Goal: Task Accomplishment & Management: Complete application form

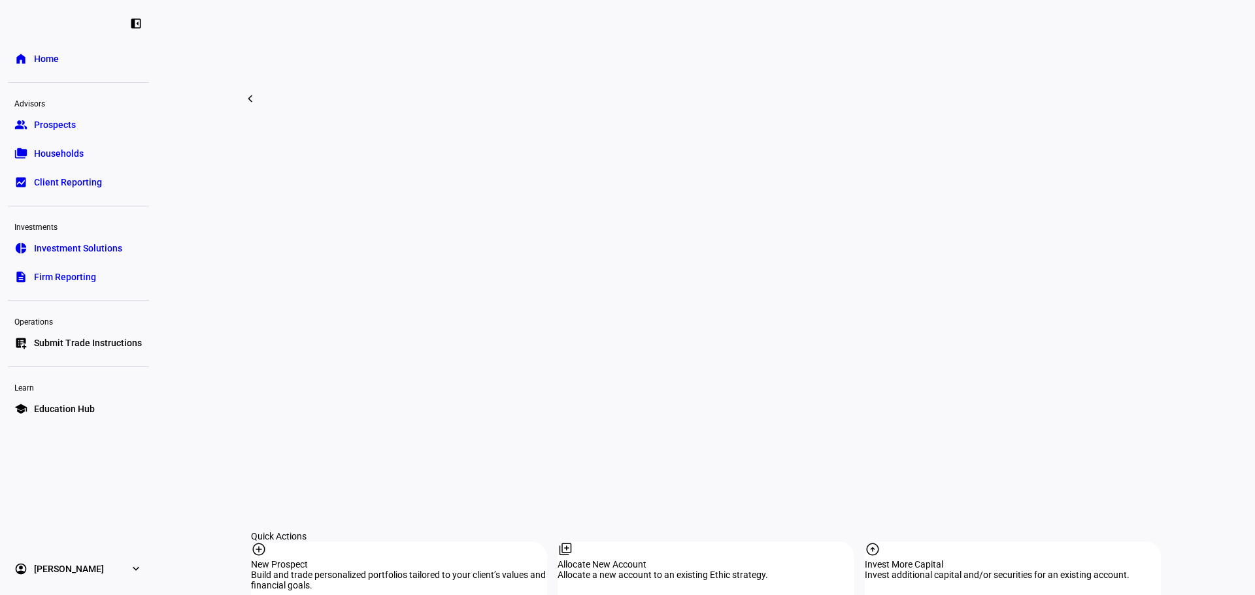
scroll to position [1067, 0]
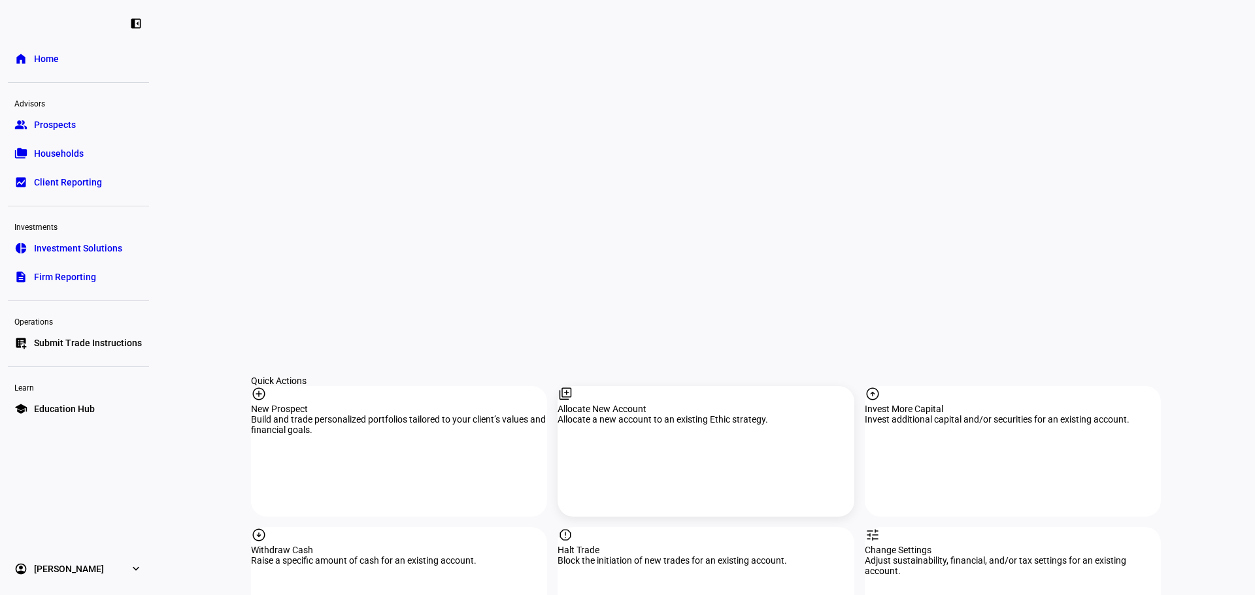
click at [634, 386] on div "library_add Allocate New Account Allocate a new account to an existing Ethic st…" at bounding box center [706, 451] width 296 height 131
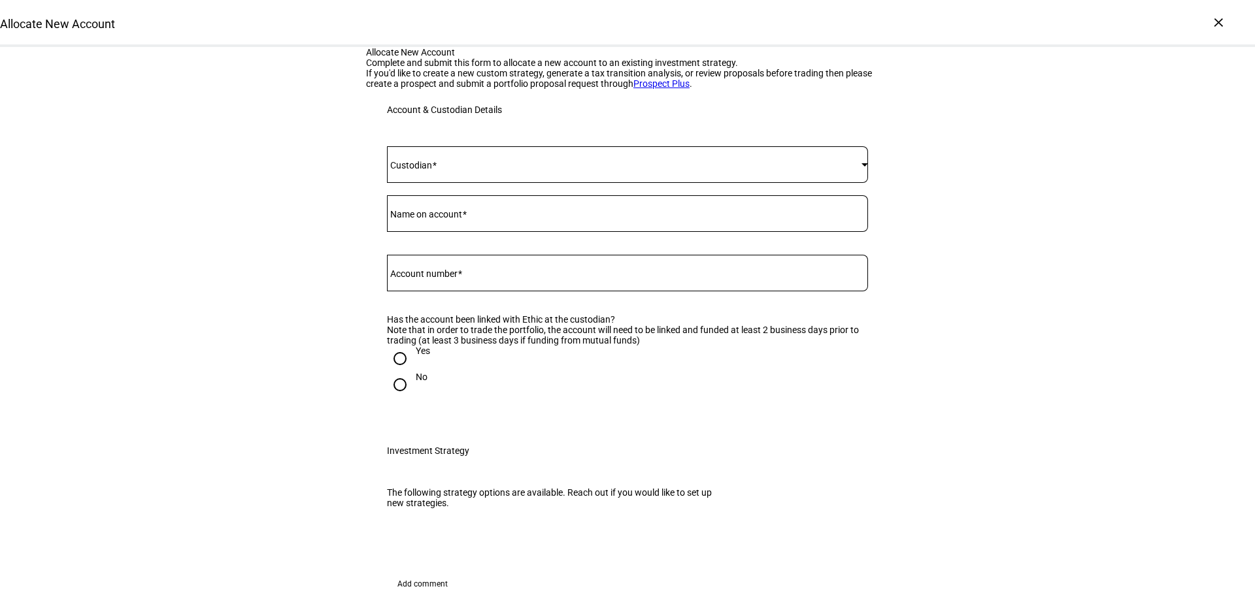
click at [544, 170] on span at bounding box center [624, 164] width 475 height 10
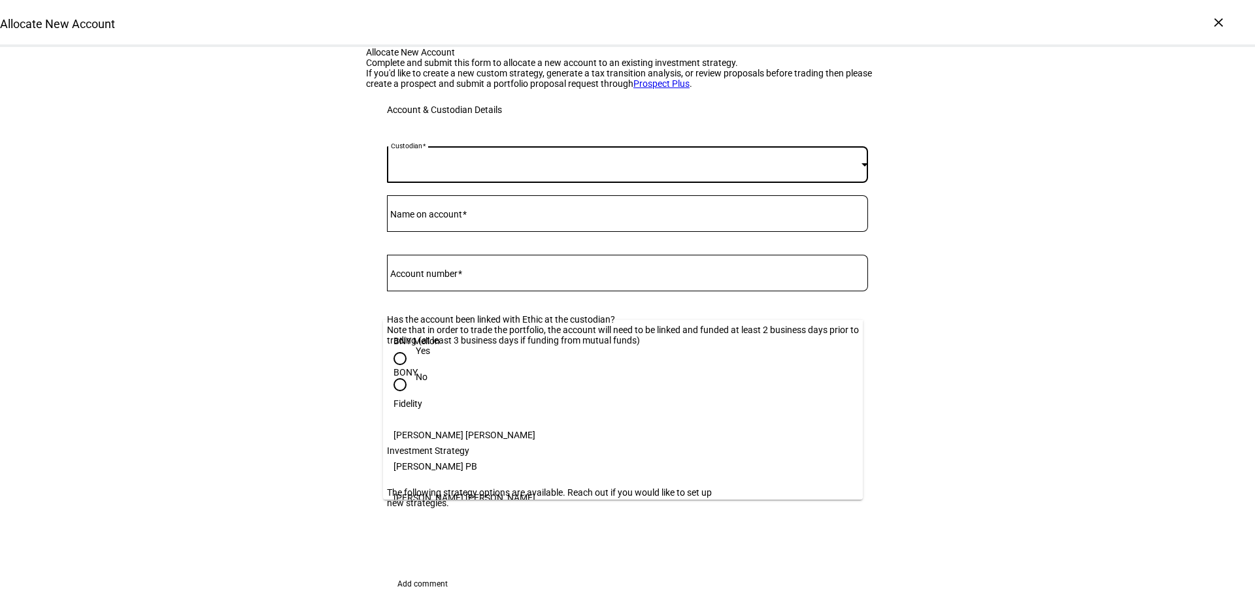
scroll to position [152, 0]
click at [456, 463] on mat-option "[PERSON_NAME]" at bounding box center [623, 471] width 480 height 31
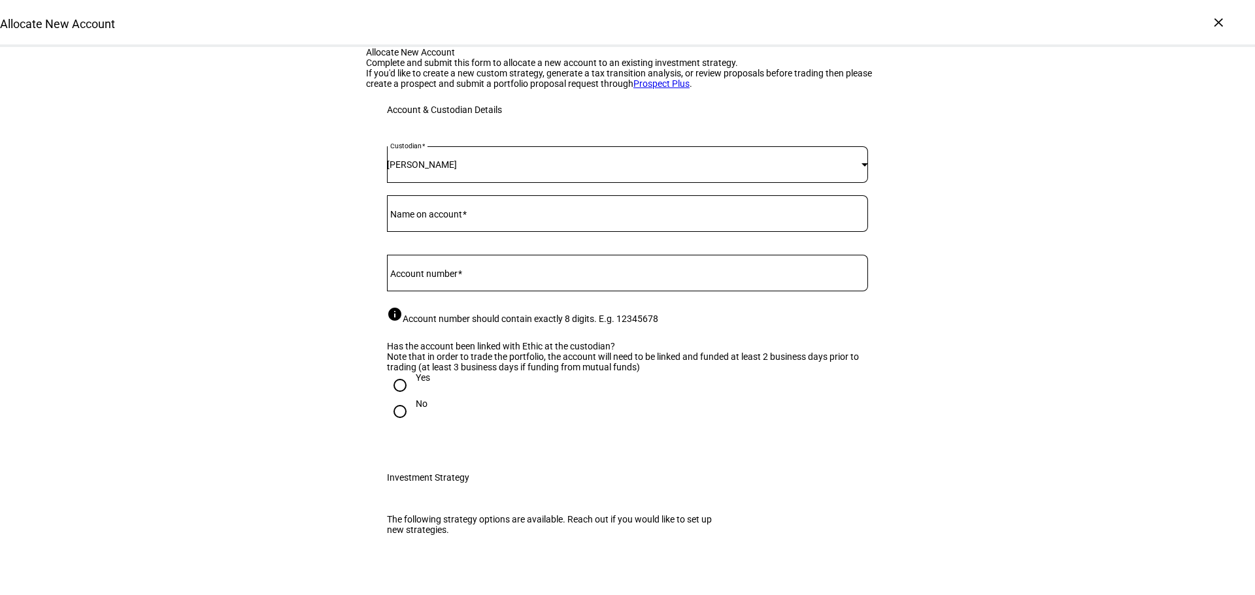
click at [443, 220] on mat-label "Name on account" at bounding box center [426, 214] width 72 height 10
click at [443, 216] on input "Name on account" at bounding box center [627, 211] width 481 height 10
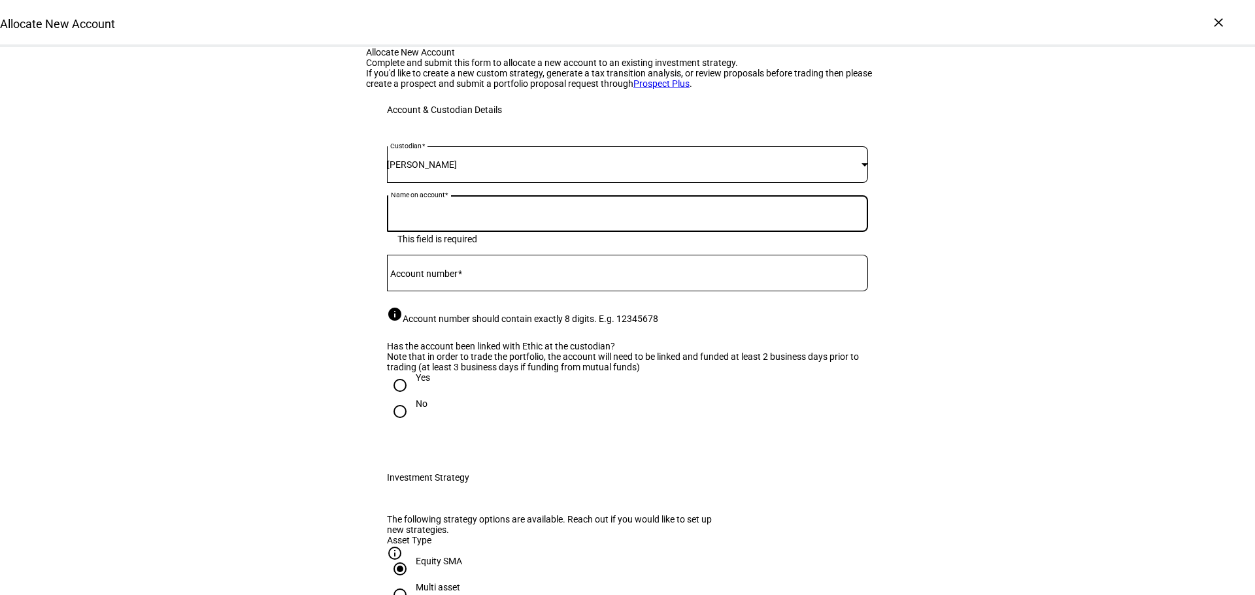
paste input "[PERSON_NAME]"
type input "[PERSON_NAME]"
click at [401, 279] on mat-label "Account number" at bounding box center [423, 274] width 67 height 10
click at [401, 276] on input "Account number" at bounding box center [627, 270] width 481 height 10
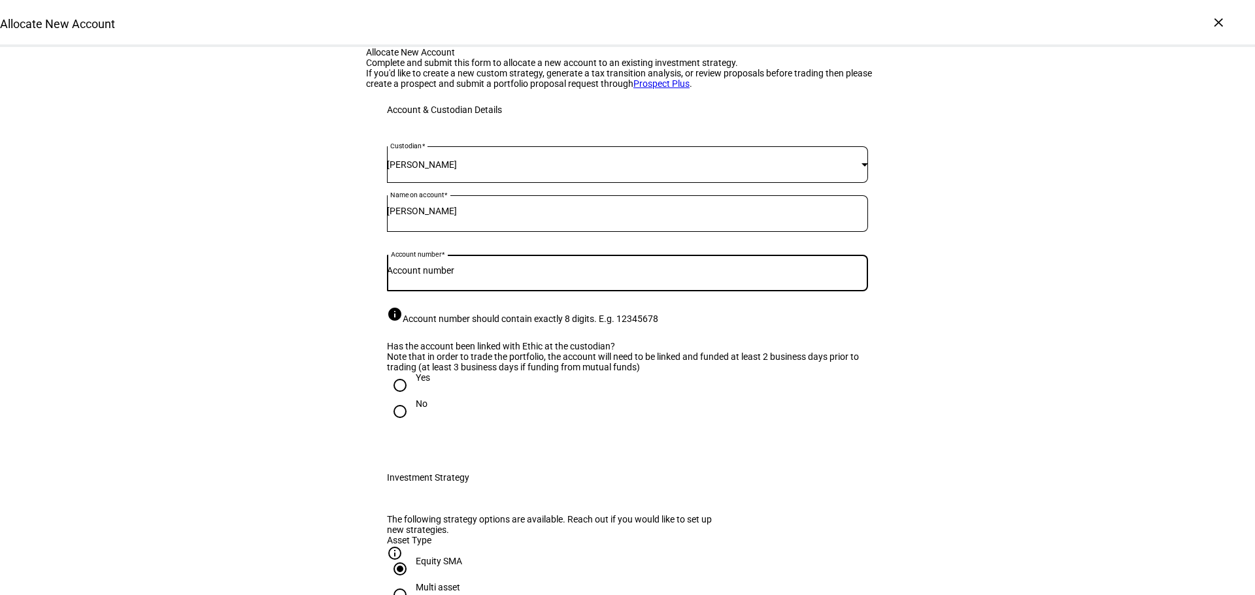
paste input "5233-4338"
click at [416, 276] on input "5233-4338" at bounding box center [627, 270] width 481 height 10
type input "52334338"
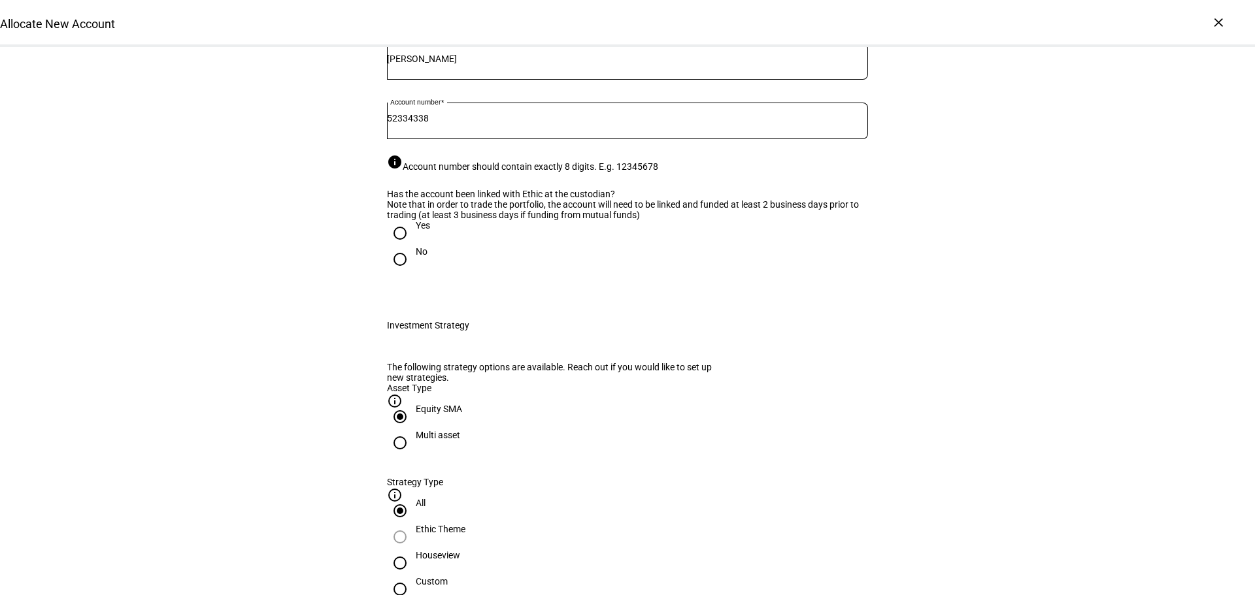
click at [398, 246] on input "Yes" at bounding box center [400, 233] width 26 height 26
radio input "true"
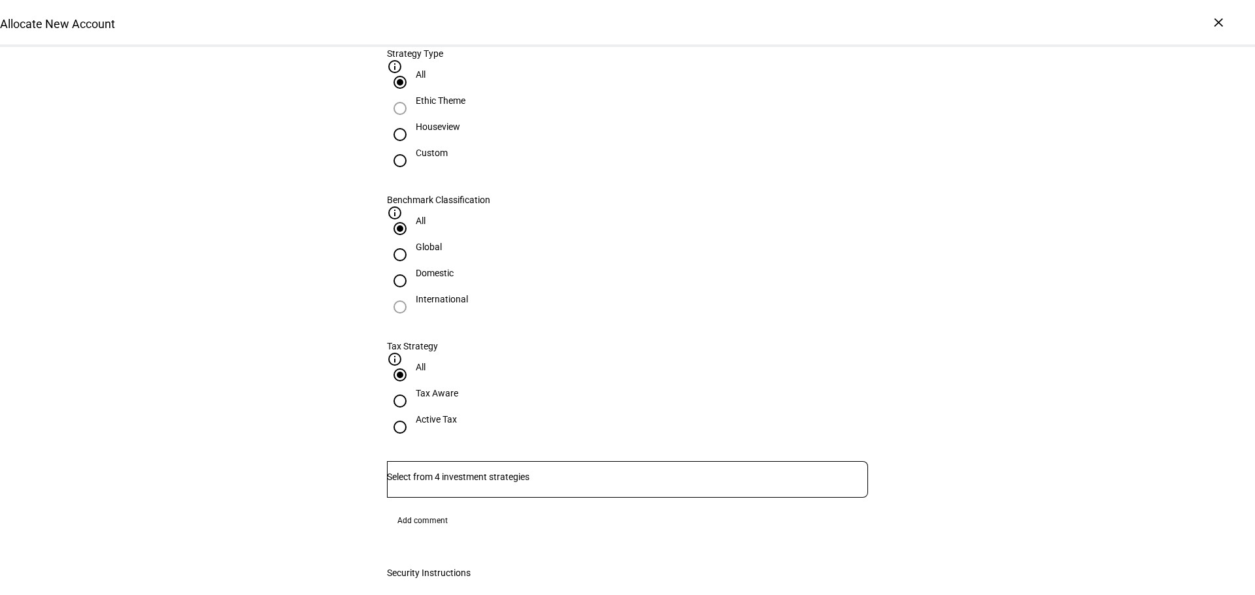
scroll to position [610, 0]
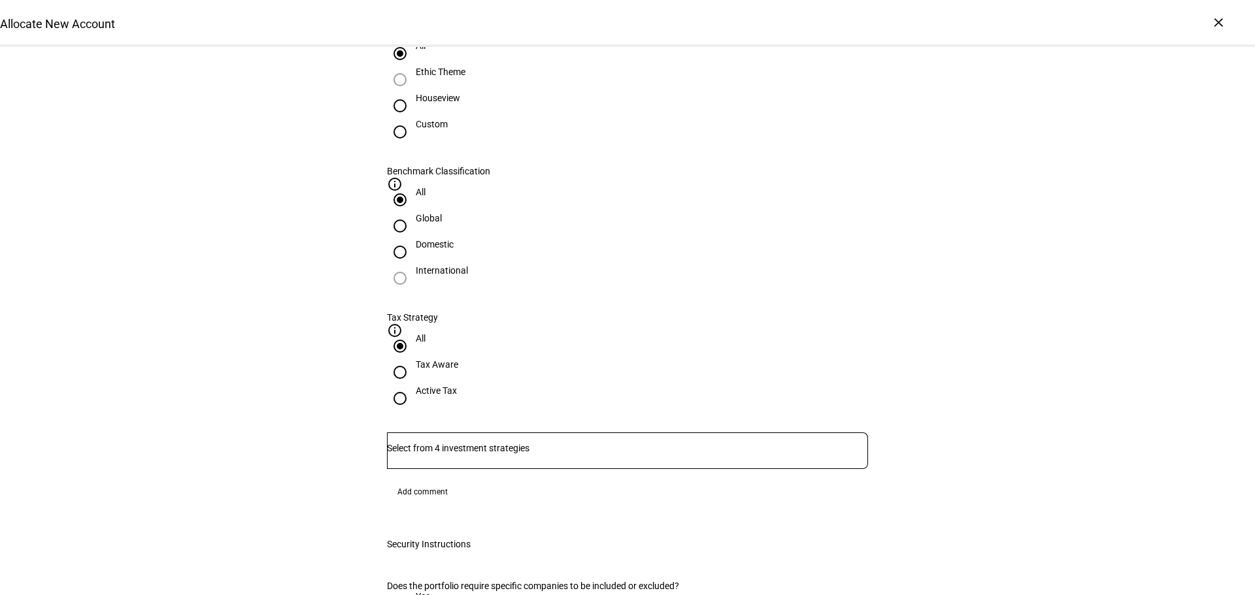
radio input "true"
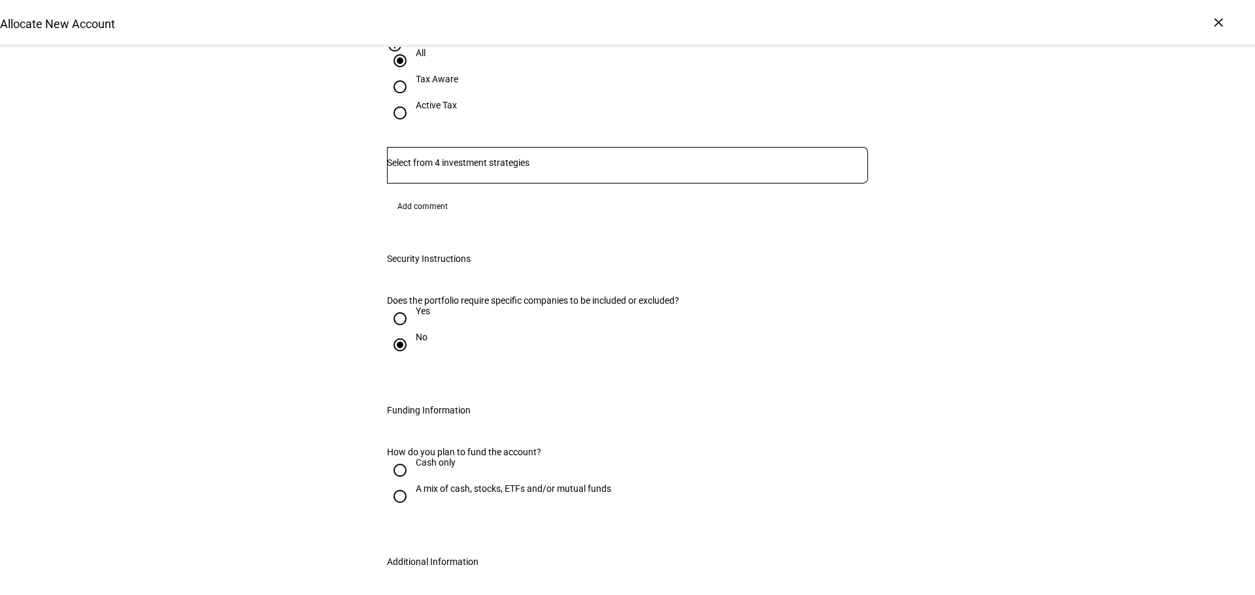
scroll to position [915, 0]
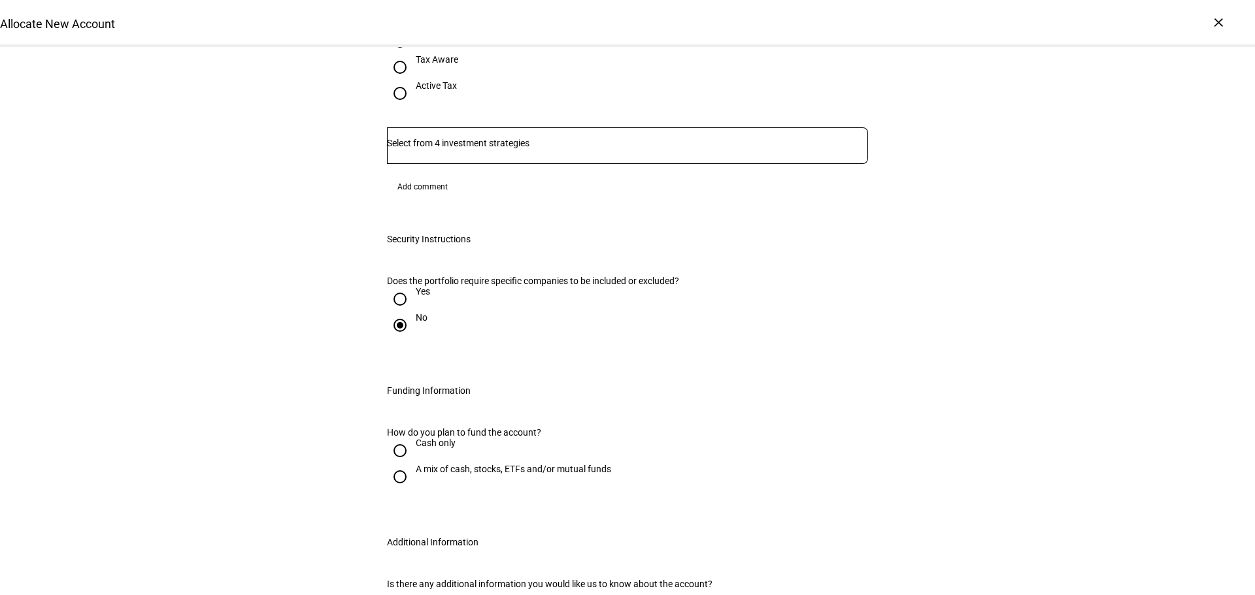
click at [391, 438] on input "Cash only" at bounding box center [400, 451] width 26 height 26
radio input "true"
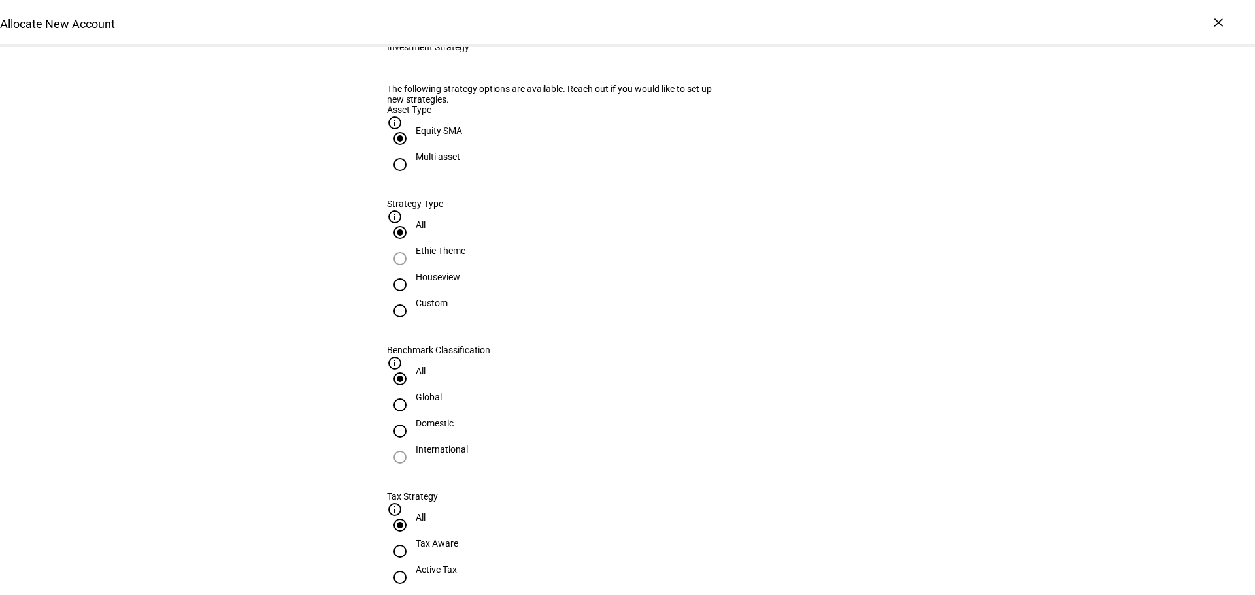
scroll to position [458, 0]
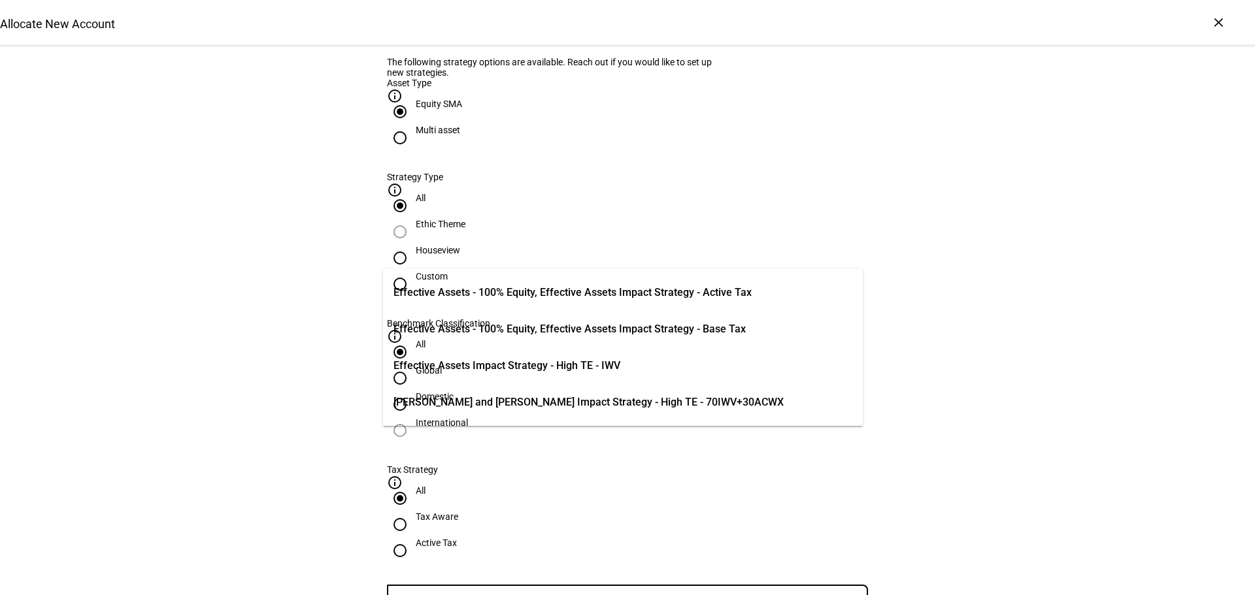
click at [420, 595] on input "Number" at bounding box center [627, 600] width 481 height 10
click at [500, 335] on span "Effective Assets - 100% Equity, Effective Assets Impact Strategy - Base Tax" at bounding box center [569, 330] width 352 height 16
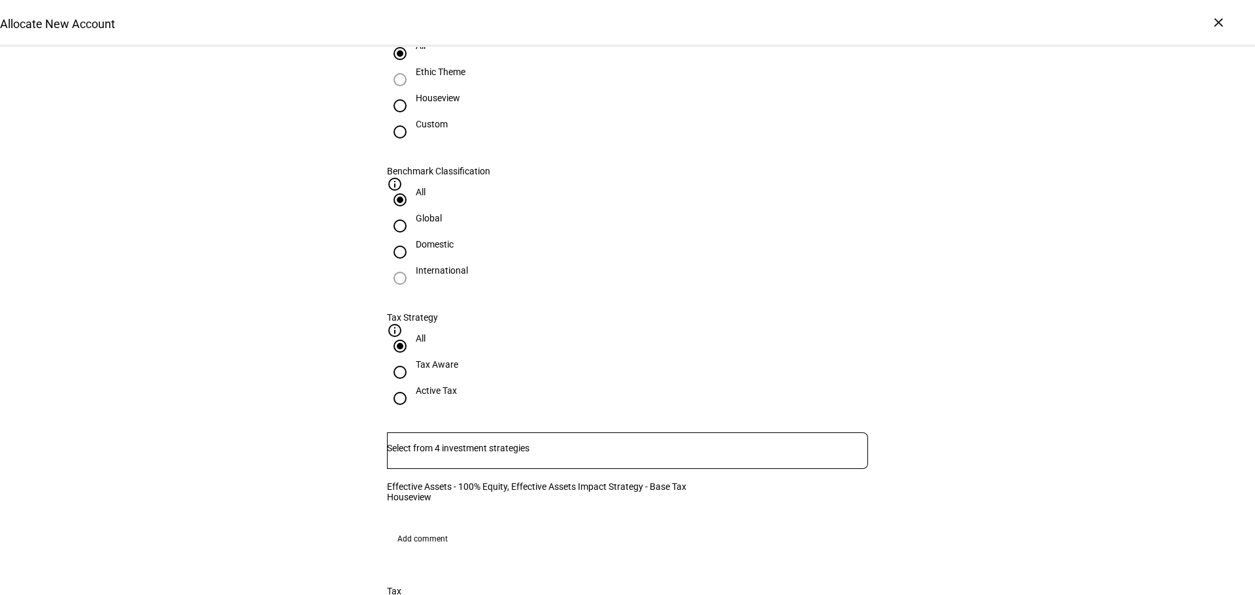
scroll to position [763, 0]
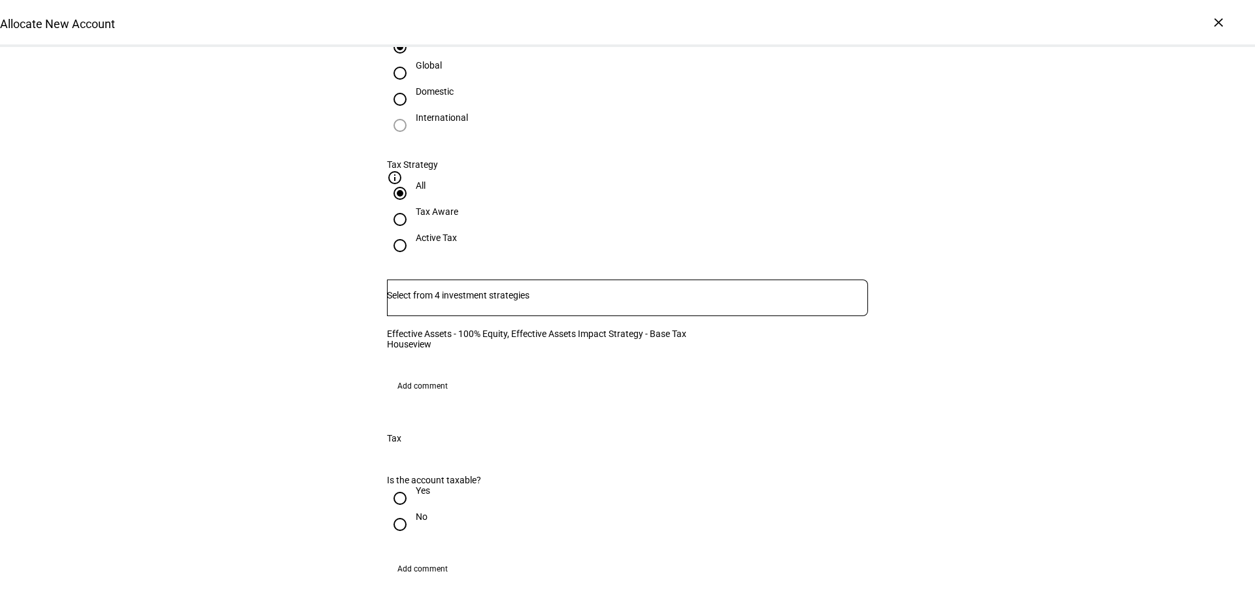
click at [395, 518] on input "No" at bounding box center [400, 525] width 26 height 26
radio input "true"
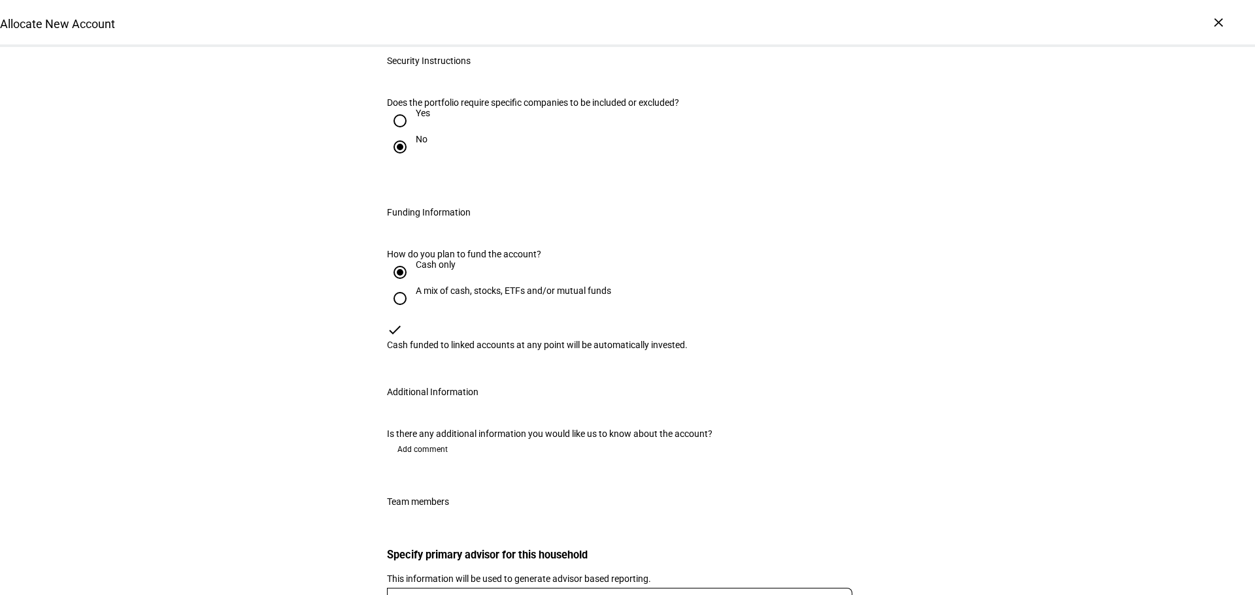
scroll to position [1660, 0]
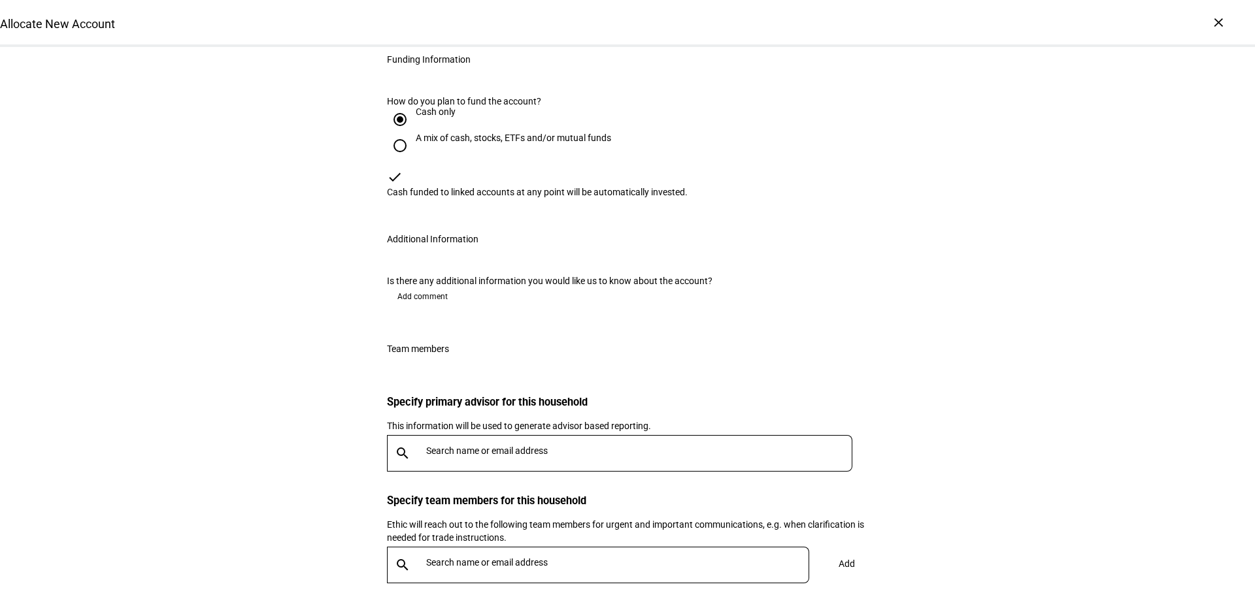
click at [479, 456] on input "text" at bounding box center [641, 451] width 431 height 10
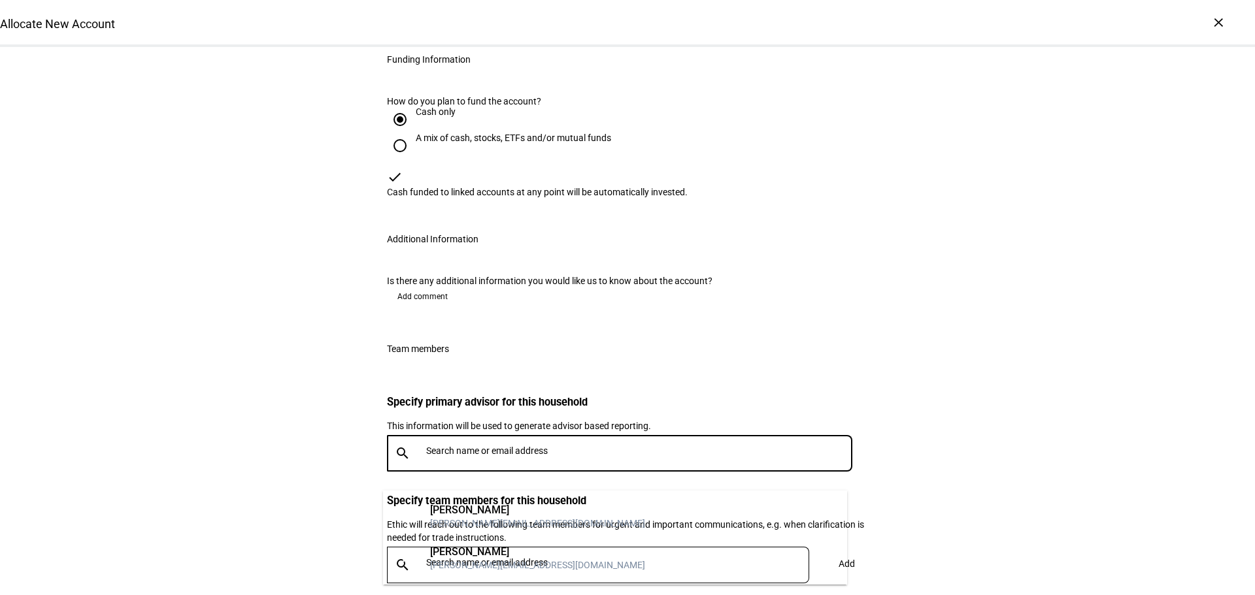
click at [477, 509] on div "[PERSON_NAME]" at bounding box center [537, 510] width 215 height 13
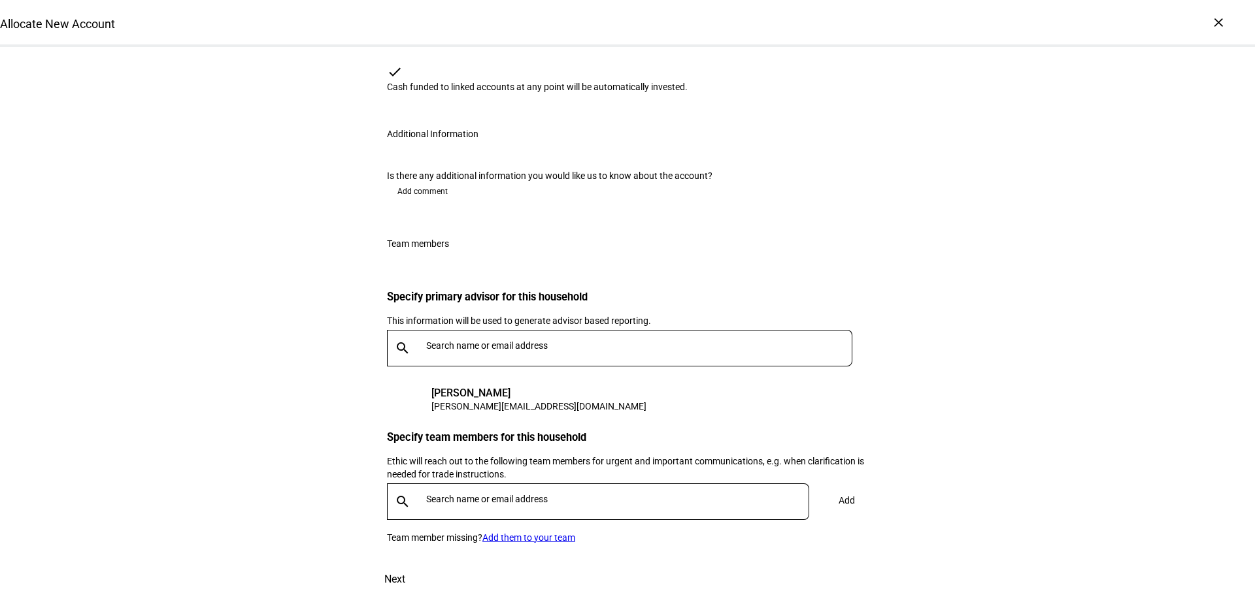
scroll to position [1854, 0]
click at [467, 494] on input "text" at bounding box center [620, 499] width 388 height 10
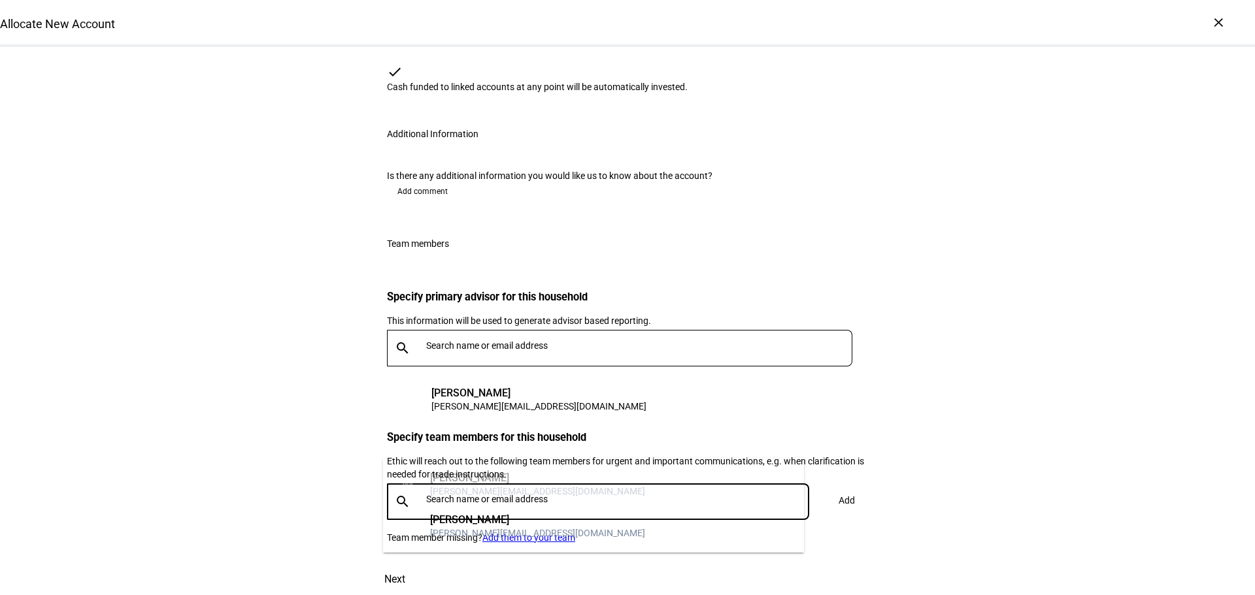
click at [461, 520] on div "[PERSON_NAME]" at bounding box center [537, 520] width 215 height 13
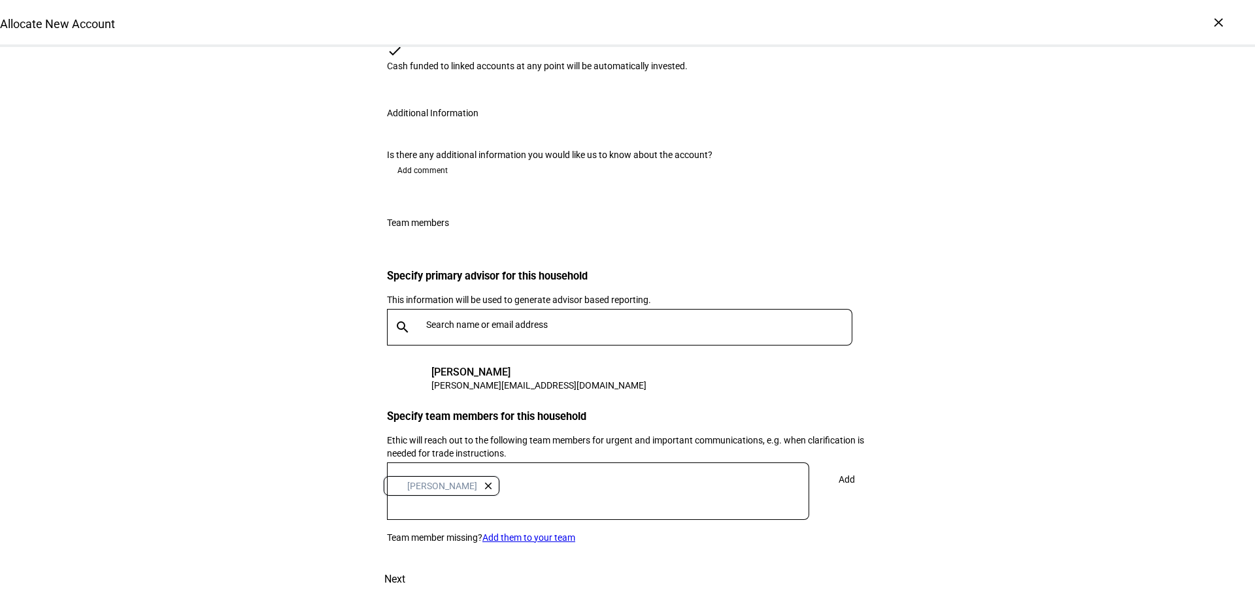
click at [849, 467] on span "Add" at bounding box center [847, 480] width 16 height 26
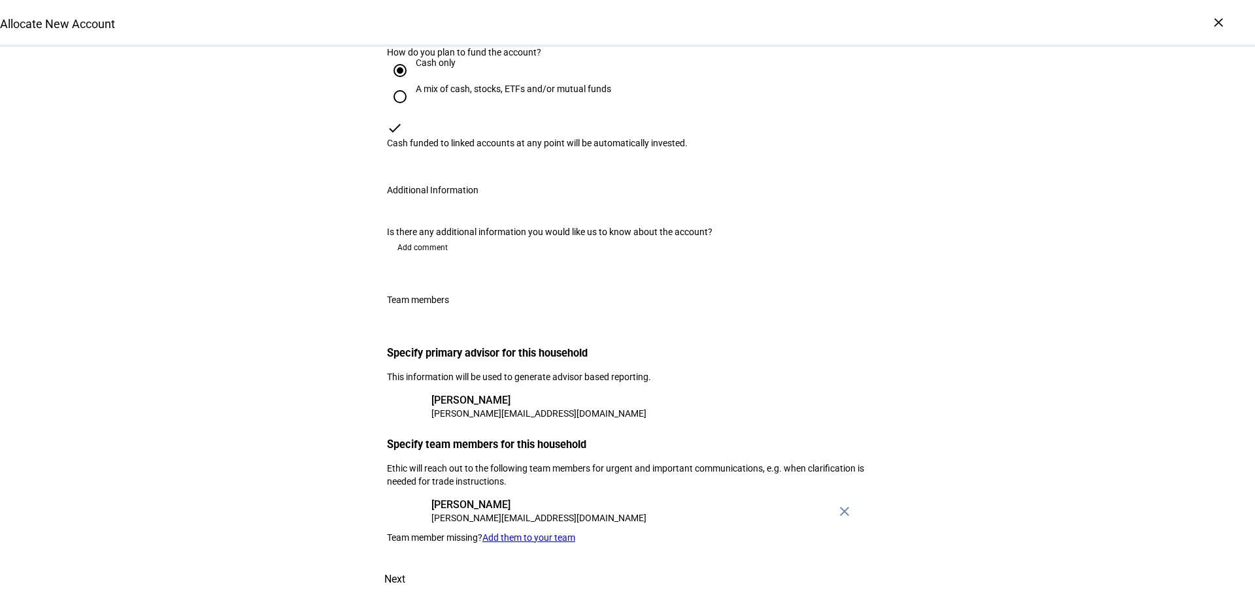
click at [405, 564] on span "Next" at bounding box center [394, 579] width 21 height 31
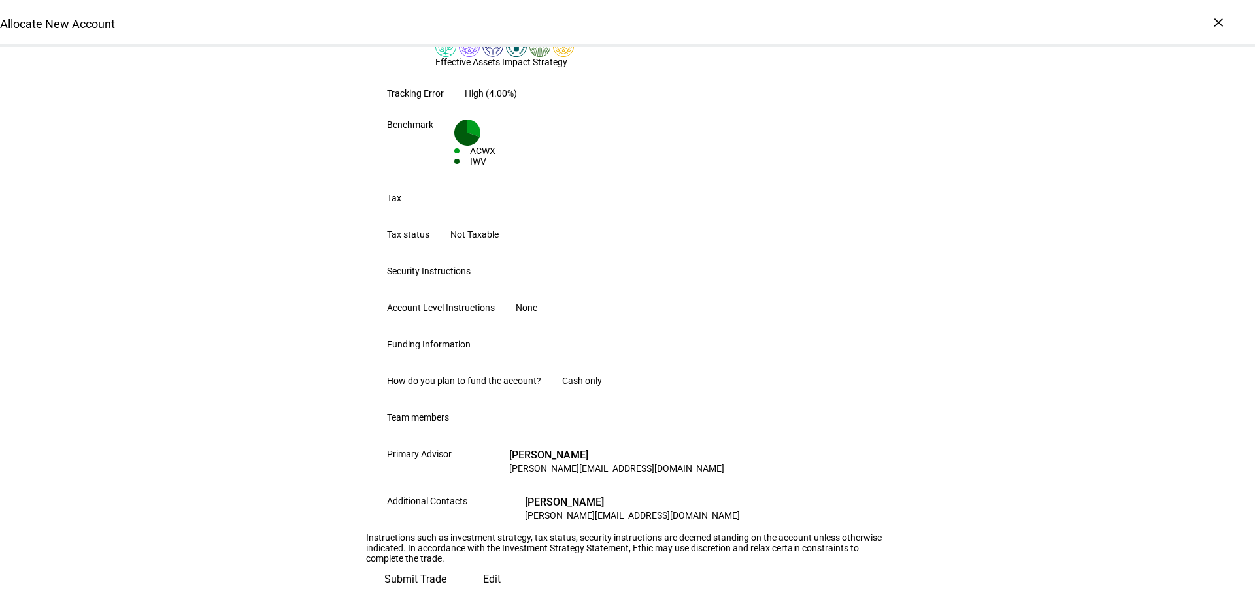
scroll to position [631, 0]
click at [446, 564] on span "Submit Trade" at bounding box center [415, 579] width 62 height 31
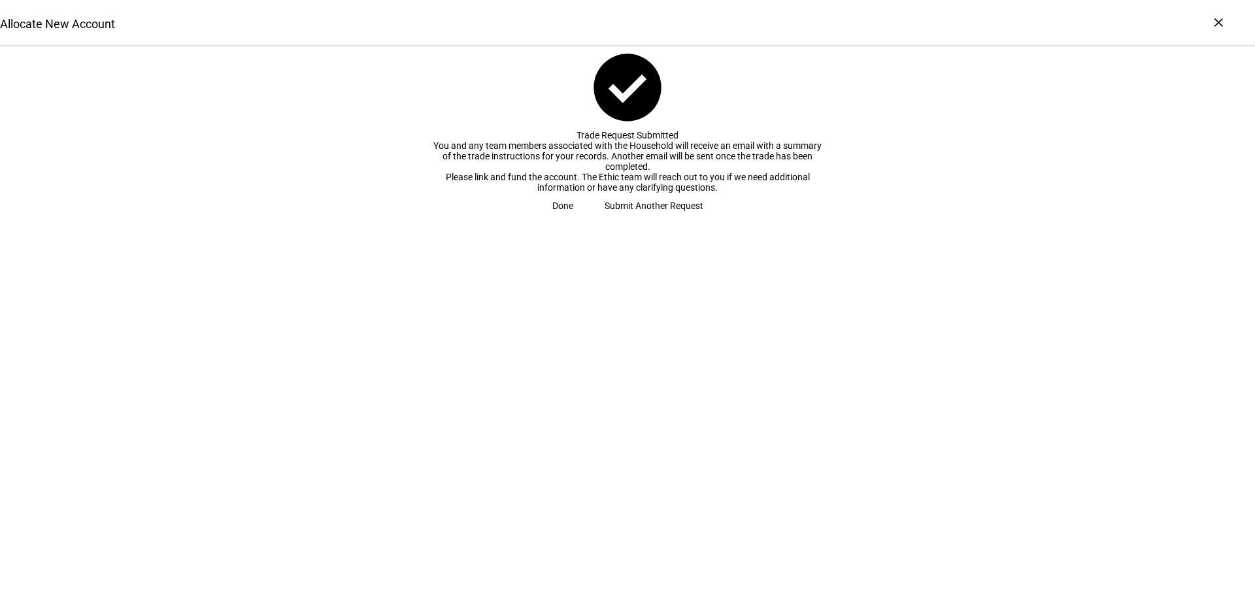
click at [573, 219] on span "Done" at bounding box center [562, 206] width 21 height 26
